Goal: Register for event/course

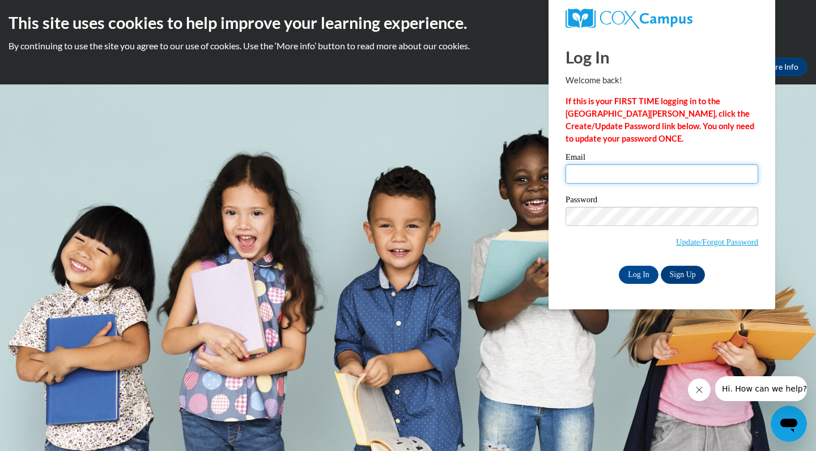
type input "kv04631@georgiasouthern.edu"
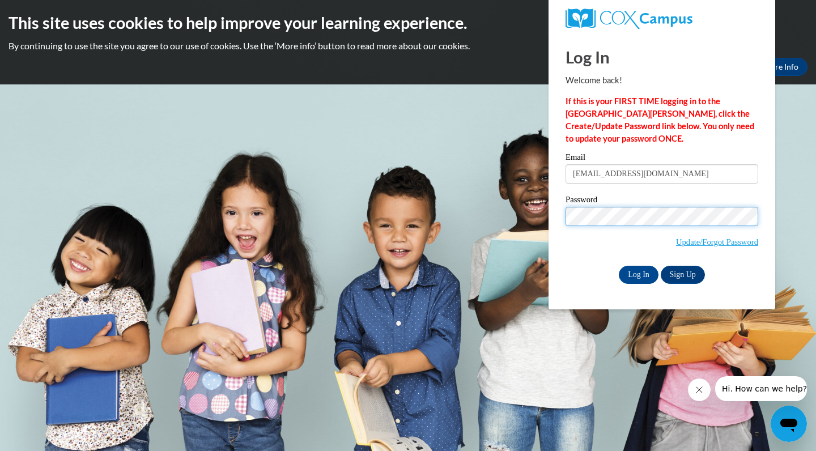
click at [638, 273] on input "Log In" at bounding box center [639, 275] width 40 height 18
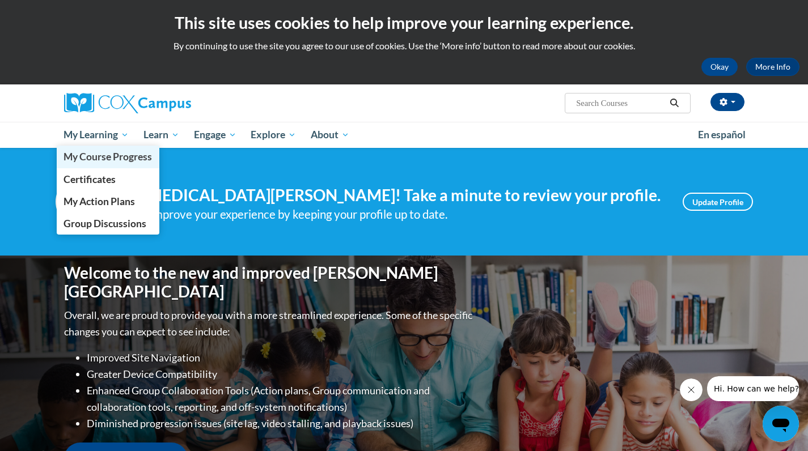
click at [133, 158] on span "My Course Progress" at bounding box center [108, 157] width 88 height 12
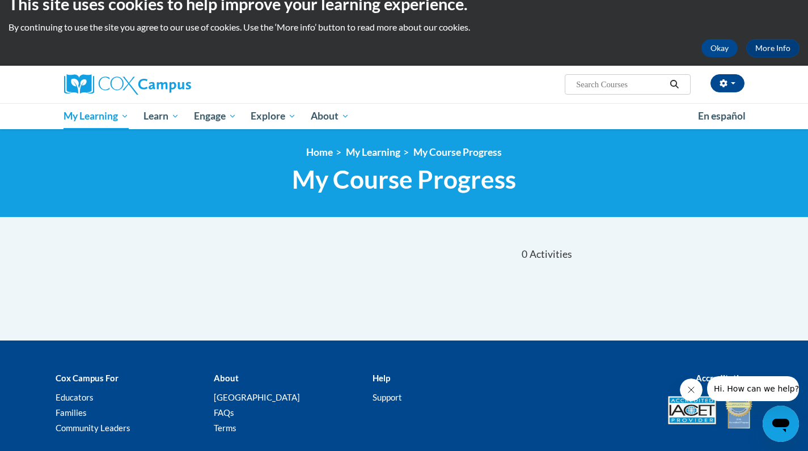
scroll to position [22, 0]
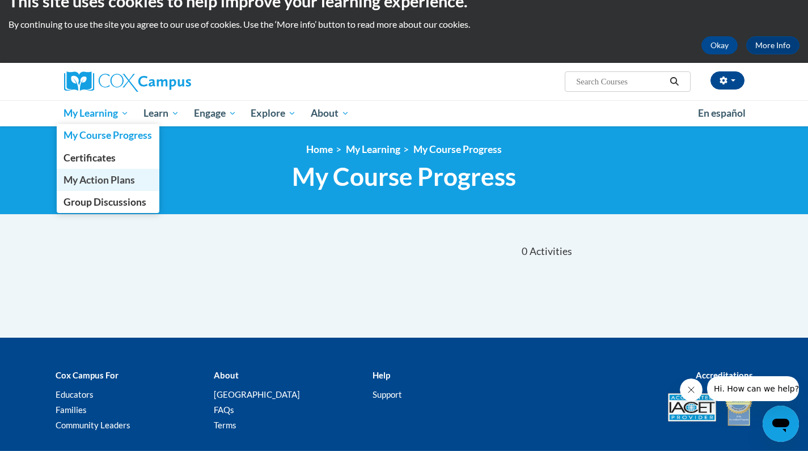
click at [134, 179] on span "My Action Plans" at bounding box center [99, 180] width 71 height 12
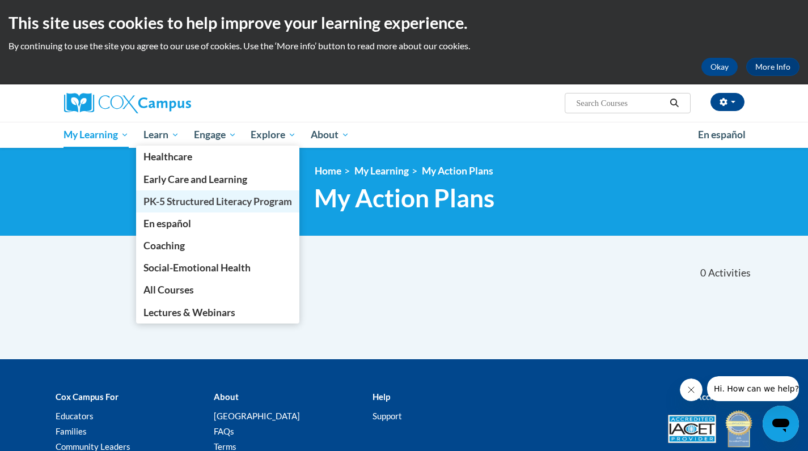
click at [176, 203] on span "PK-5 Structured Literacy Program" at bounding box center [217, 202] width 149 height 12
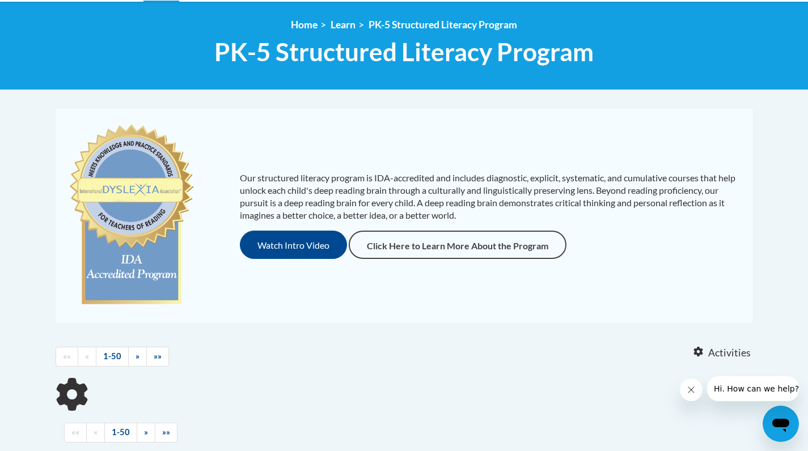
scroll to position [149, 0]
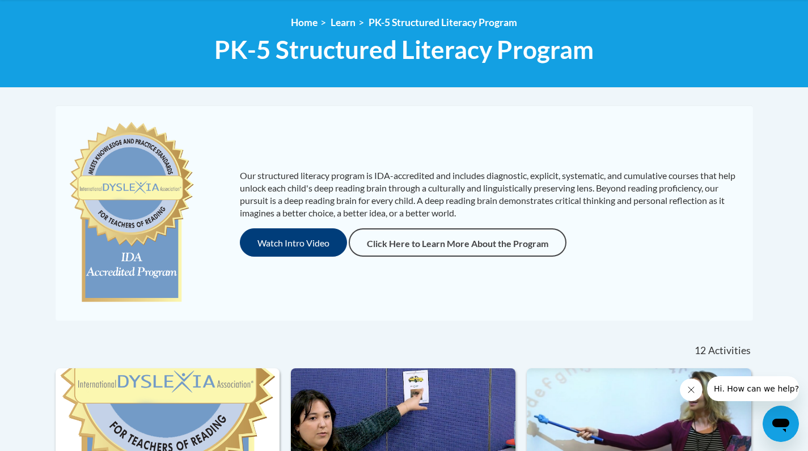
click at [291, 242] on button "Watch Intro Video" at bounding box center [293, 242] width 107 height 28
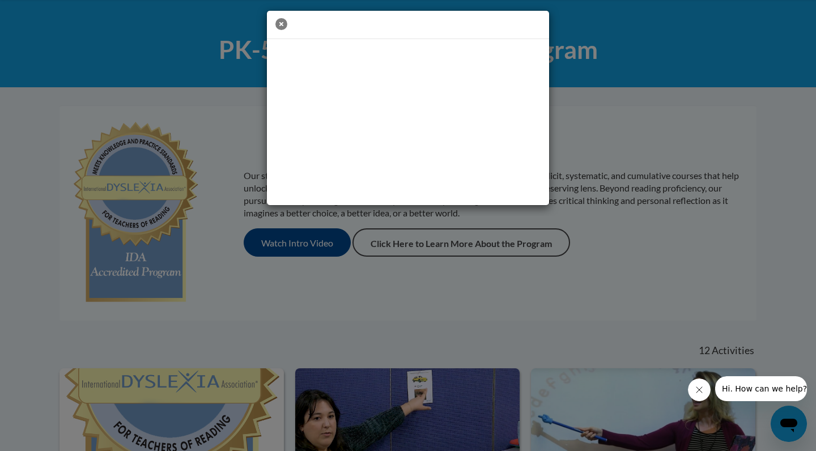
click at [283, 22] on icon "button" at bounding box center [282, 24] width 12 height 12
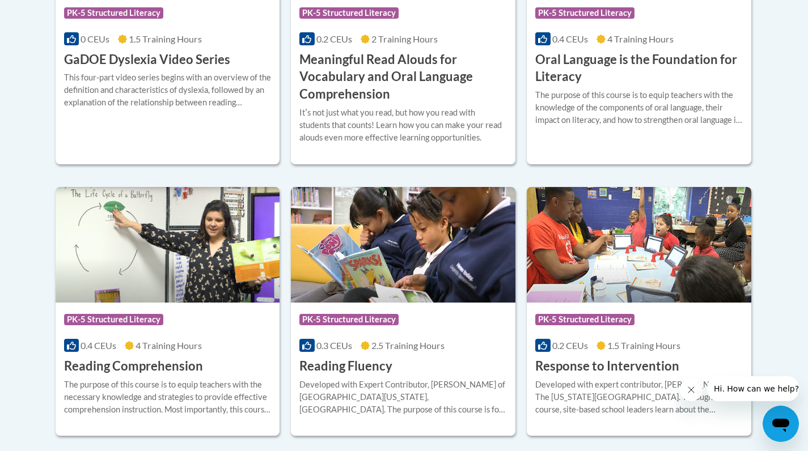
scroll to position [913, 0]
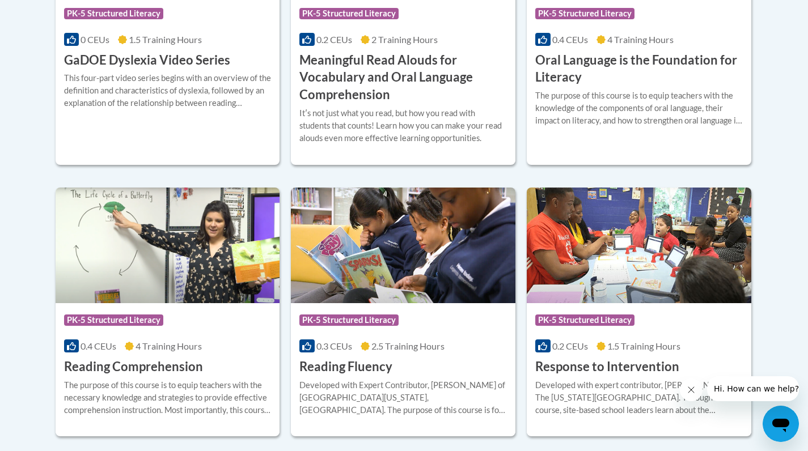
click at [188, 270] on img at bounding box center [168, 246] width 225 height 116
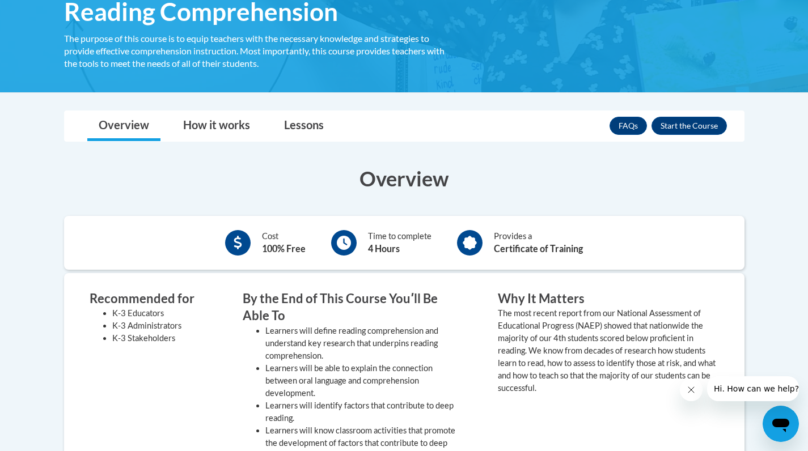
scroll to position [146, 0]
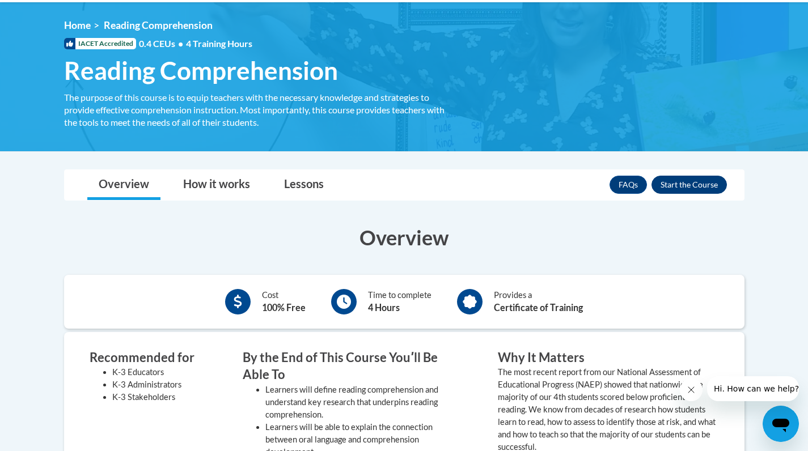
click at [706, 180] on button "Enroll" at bounding box center [688, 185] width 75 height 18
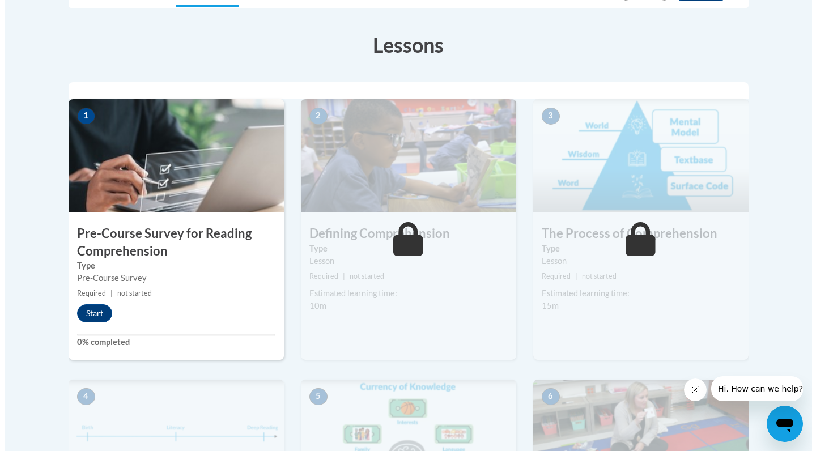
scroll to position [311, 0]
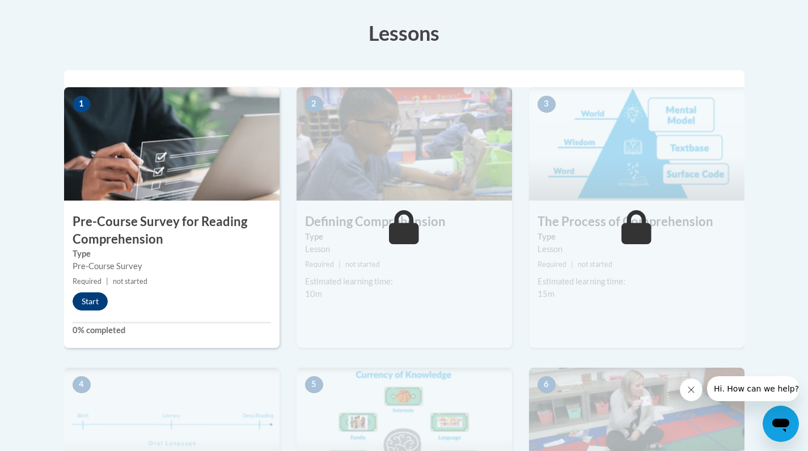
click at [92, 302] on button "Start" at bounding box center [90, 302] width 35 height 18
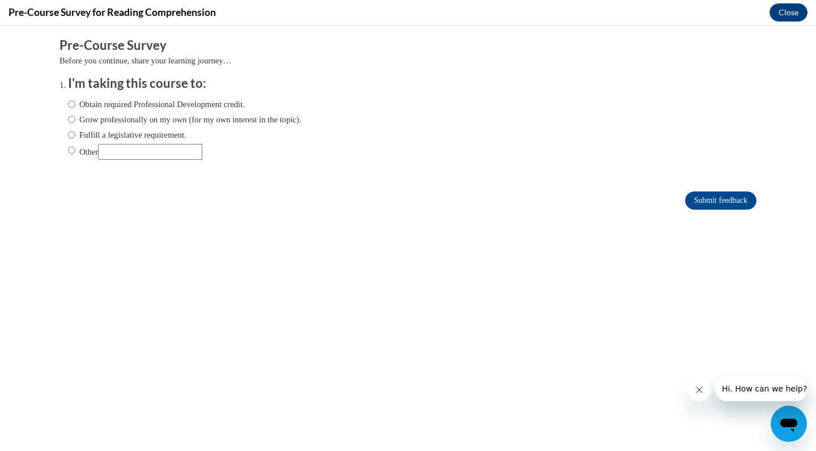
scroll to position [0, 0]
click at [185, 107] on label "Obtain required Professional Development credit." at bounding box center [156, 104] width 177 height 12
click at [75, 107] on input "Obtain required Professional Development credit." at bounding box center [71, 104] width 7 height 12
radio input "true"
click at [731, 196] on input "Submit feedback" at bounding box center [720, 201] width 71 height 18
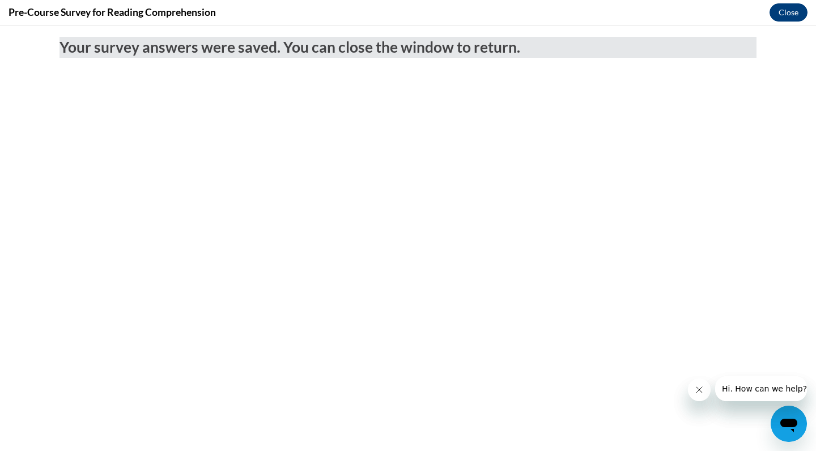
click at [778, 12] on button "Close" at bounding box center [789, 12] width 38 height 18
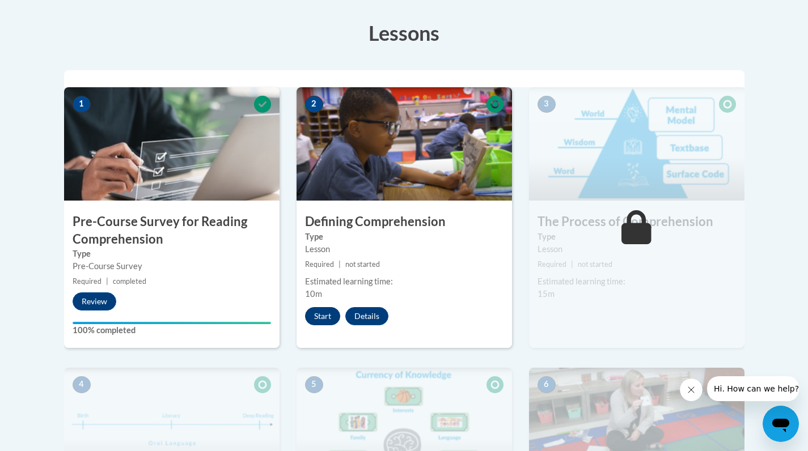
click at [319, 313] on button "Start" at bounding box center [322, 316] width 35 height 18
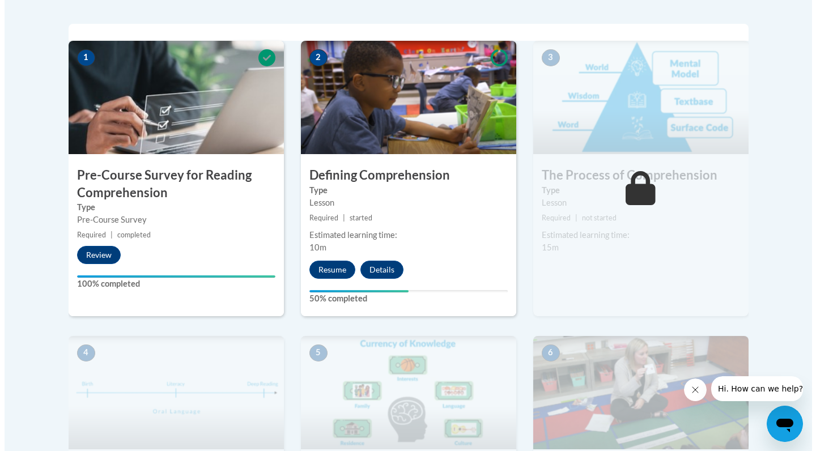
scroll to position [361, 0]
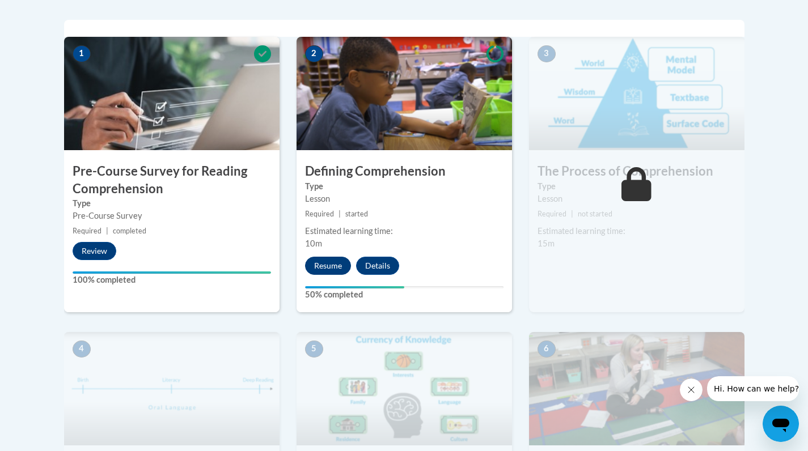
click at [333, 264] on button "Resume" at bounding box center [328, 266] width 46 height 18
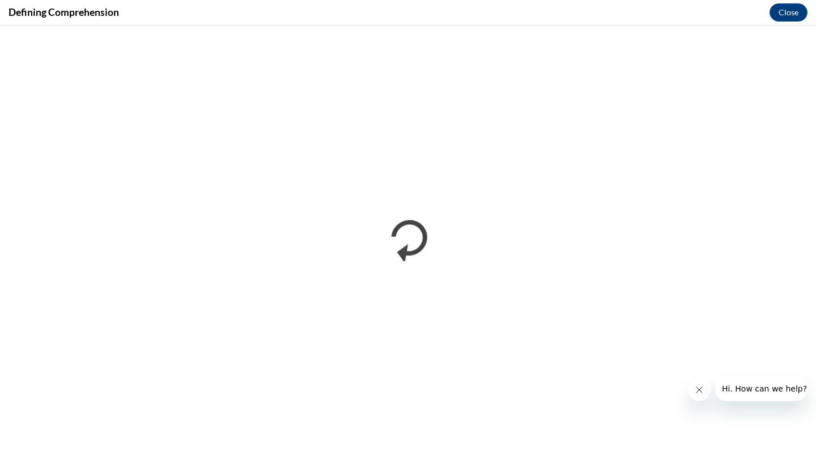
scroll to position [0, 0]
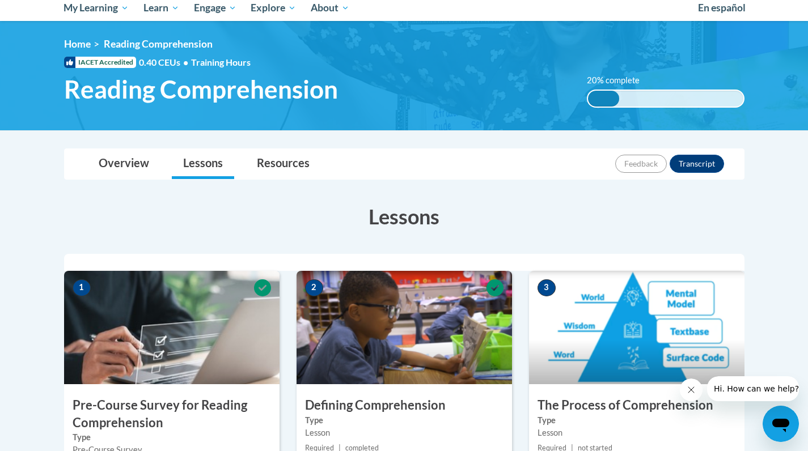
scroll to position [126, 0]
